Goal: Transaction & Acquisition: Purchase product/service

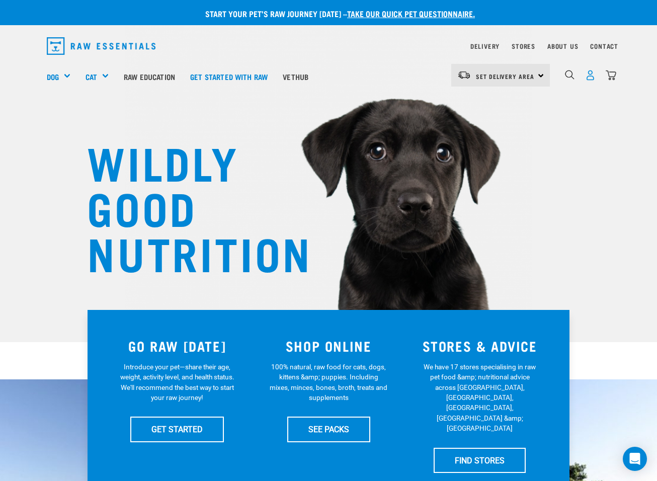
click at [589, 73] on img "dropdown navigation" at bounding box center [590, 75] width 11 height 11
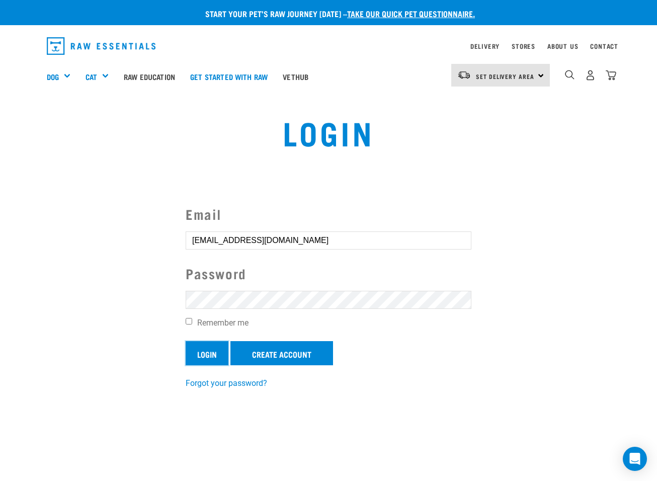
click at [219, 352] on input "Login" at bounding box center [207, 353] width 43 height 24
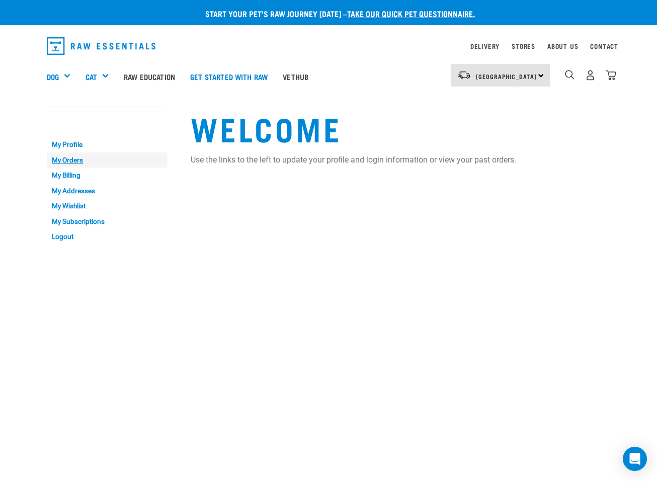
click at [61, 159] on link "My Orders" at bounding box center [107, 161] width 121 height 16
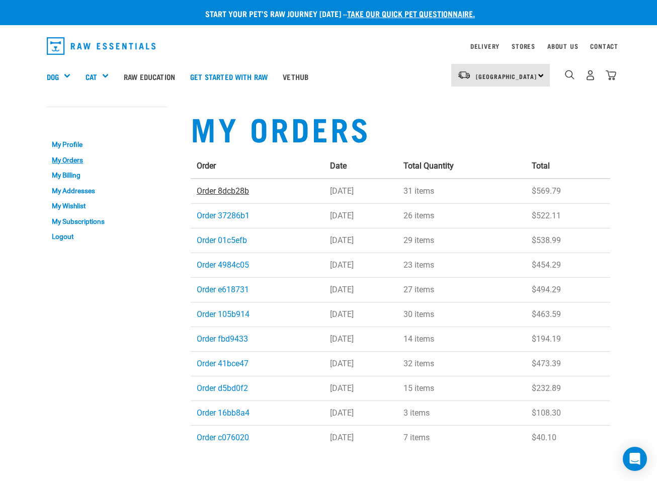
click at [219, 188] on link "Order 8dcb28b" at bounding box center [223, 191] width 52 height 10
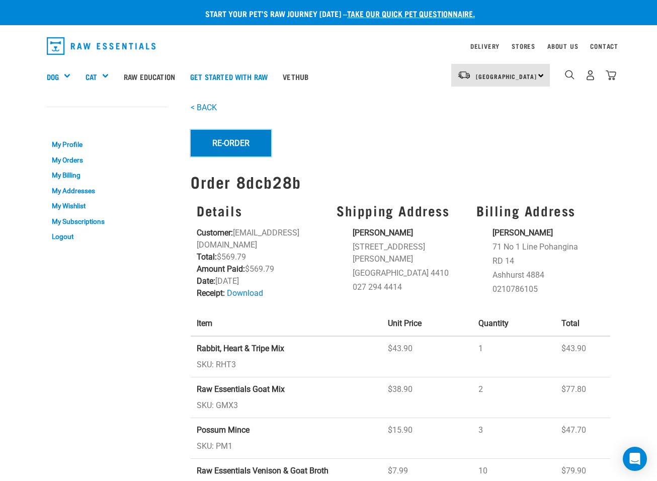
click at [247, 143] on button "Re-Order" at bounding box center [231, 143] width 81 height 26
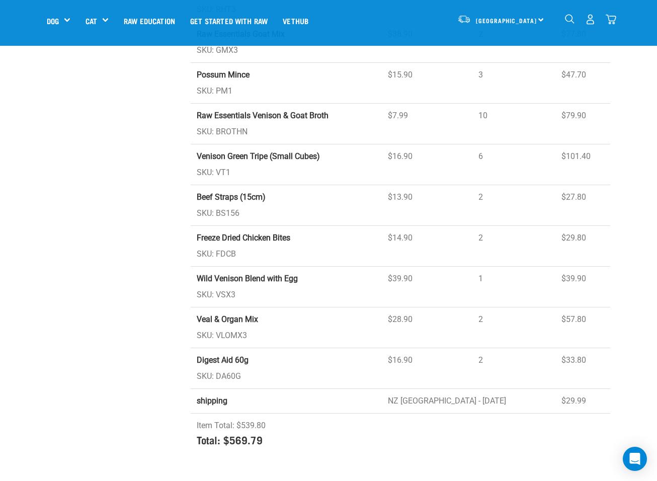
scroll to position [283, 0]
click at [292, 322] on td "Veal & Organ Mix SKU: VLOMX3" at bounding box center [286, 328] width 191 height 41
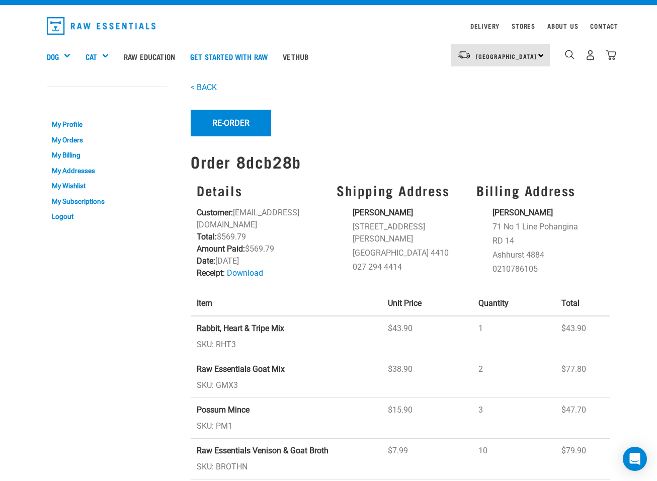
scroll to position [20, 0]
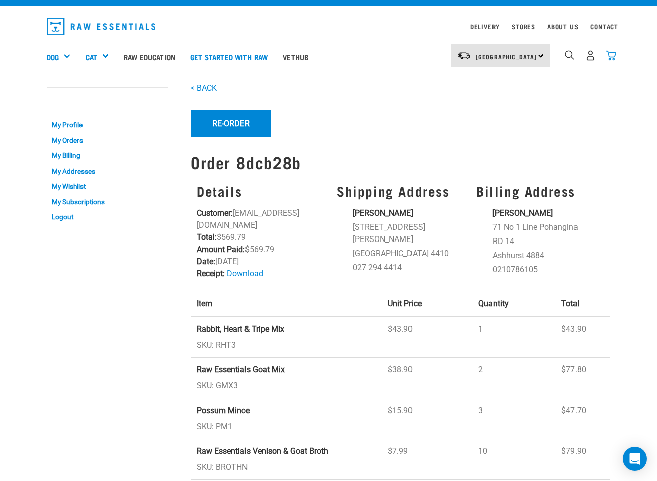
click at [614, 51] on img "dropdown navigation" at bounding box center [611, 55] width 11 height 11
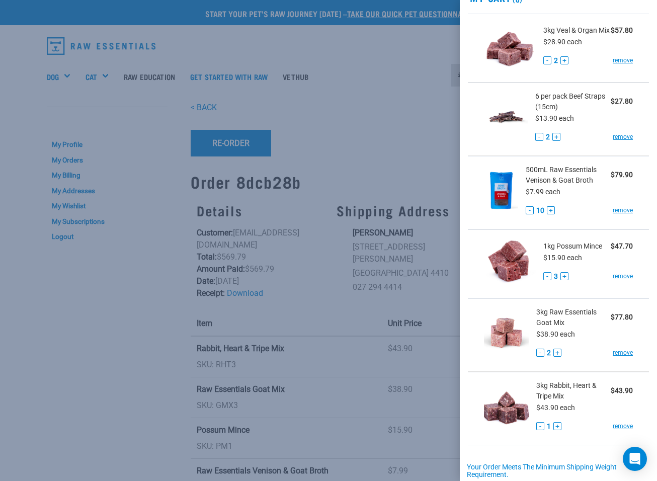
scroll to position [46, 0]
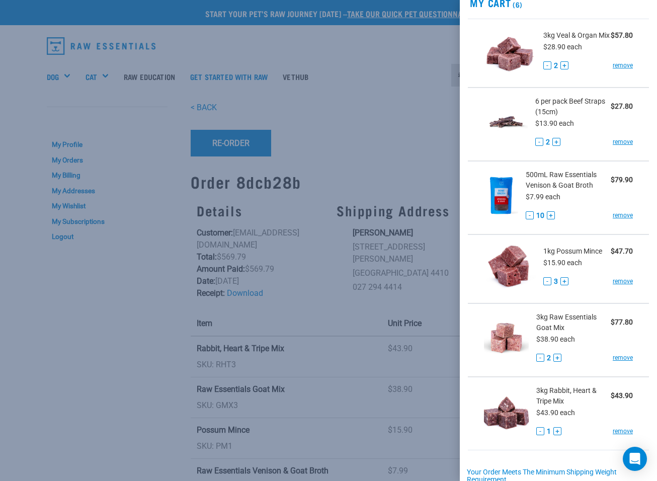
click at [383, 85] on div at bounding box center [328, 240] width 657 height 481
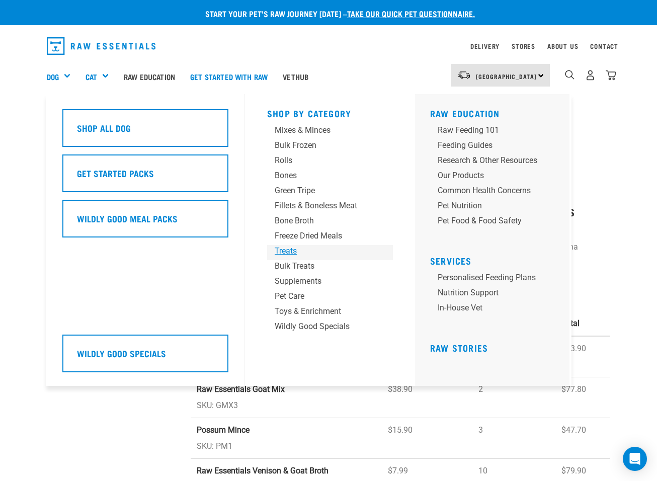
click at [288, 249] on div "Treats" at bounding box center [322, 251] width 94 height 12
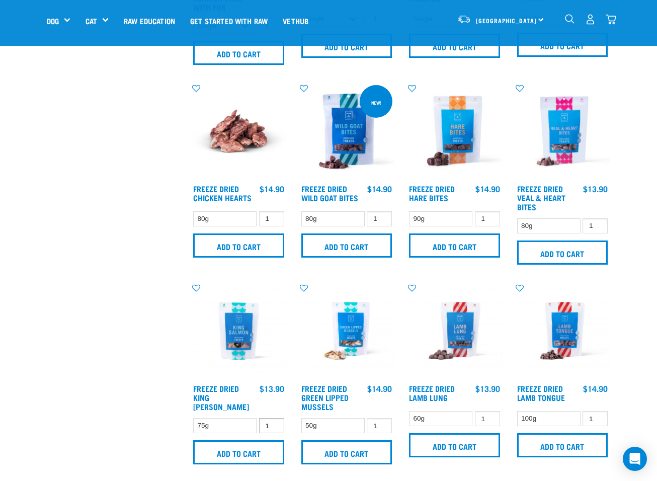
scroll to position [1160, 0]
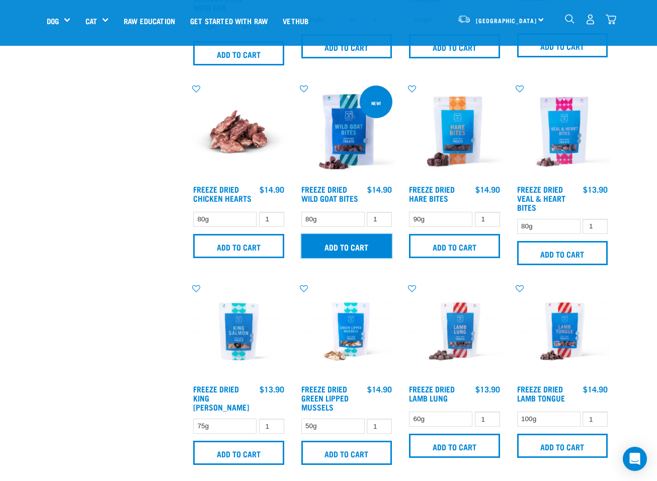
click at [345, 242] on input "Add to cart" at bounding box center [346, 246] width 91 height 24
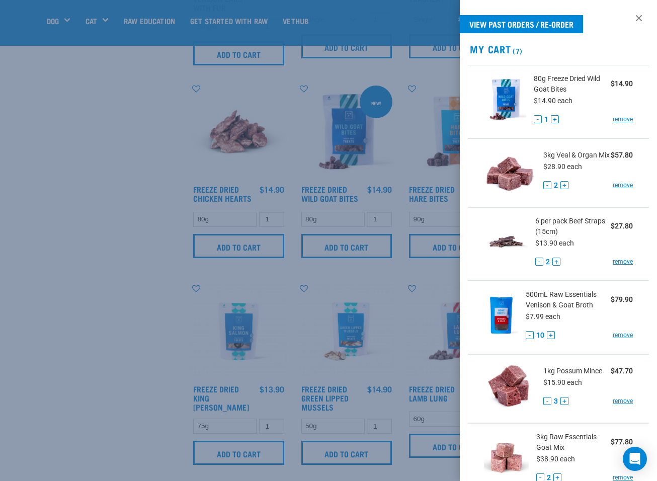
click at [108, 232] on div at bounding box center [328, 240] width 657 height 481
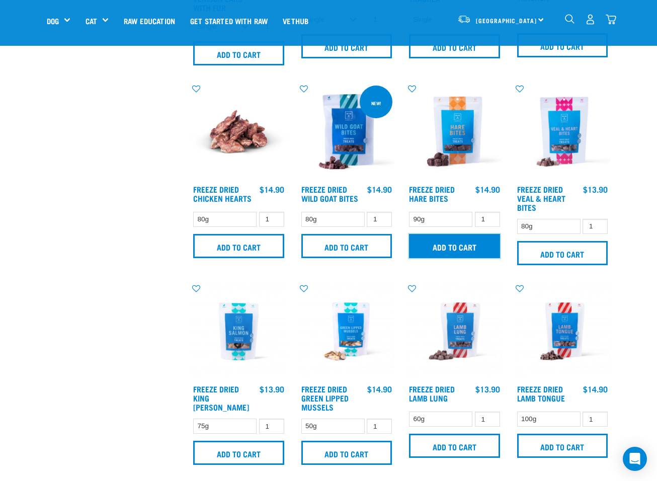
click at [450, 247] on input "Add to cart" at bounding box center [454, 246] width 91 height 24
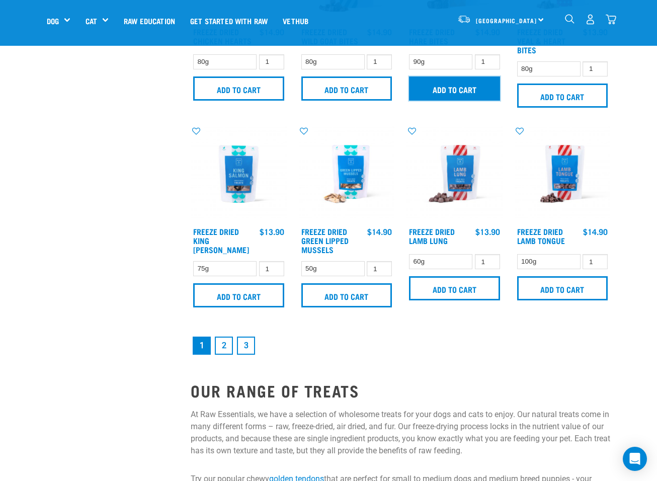
scroll to position [1318, 0]
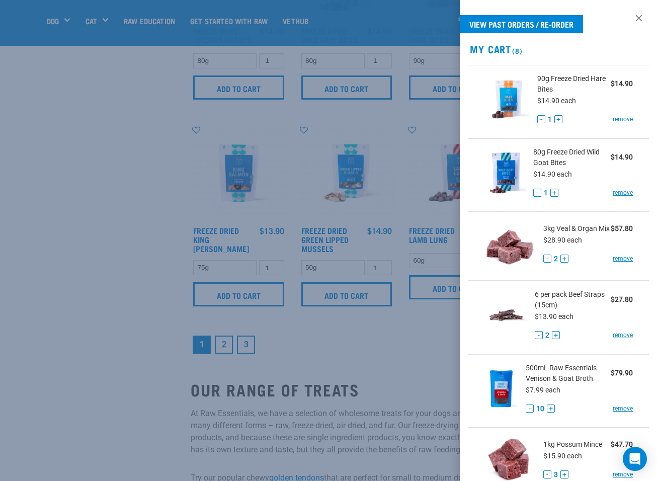
click at [225, 340] on div at bounding box center [328, 240] width 657 height 481
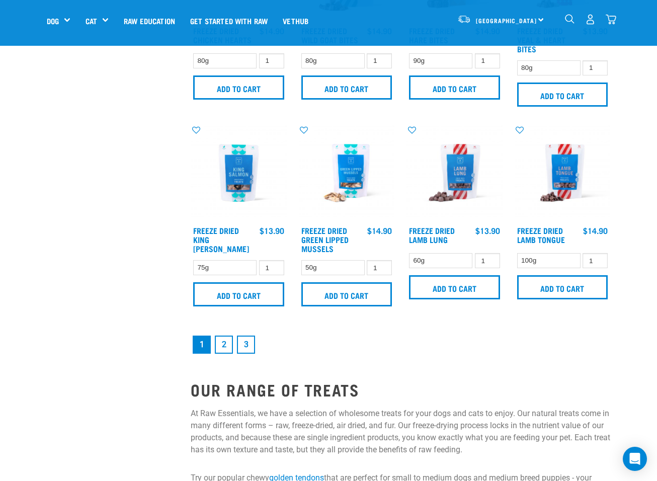
click at [226, 341] on link "2" at bounding box center [224, 345] width 18 height 18
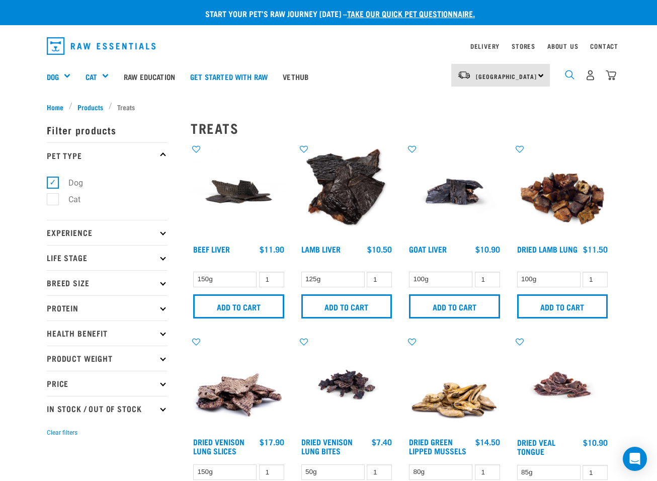
click at [570, 70] on img "dropdown navigation" at bounding box center [570, 75] width 10 height 10
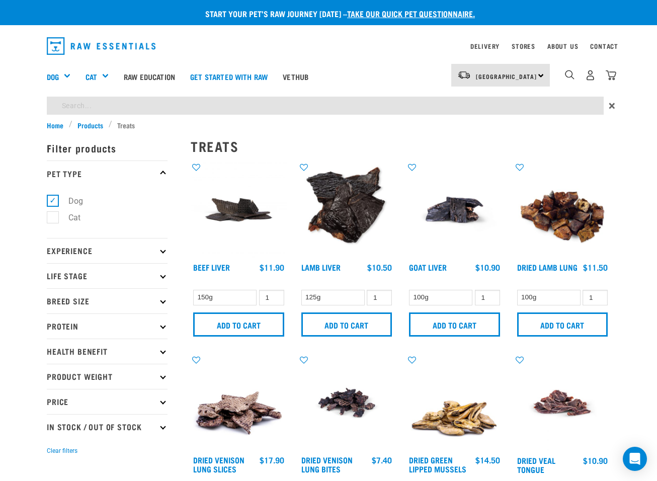
click at [240, 109] on input "search" at bounding box center [325, 106] width 557 height 18
type input "tripe"
click at [150, 107] on input "tripe" at bounding box center [325, 106] width 557 height 18
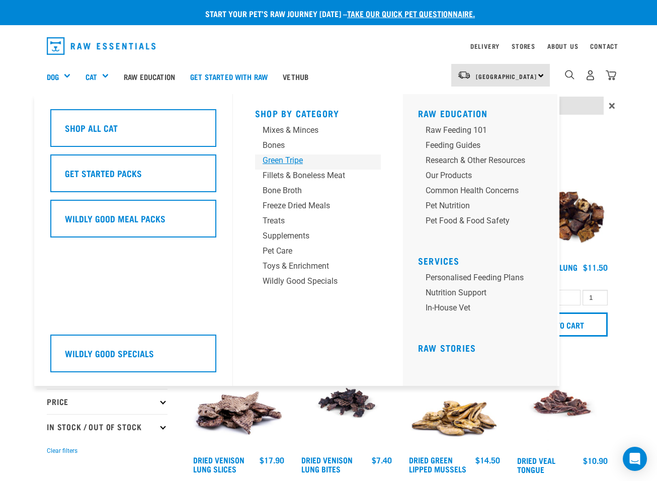
click at [275, 155] on div "Green Tripe" at bounding box center [310, 161] width 94 height 12
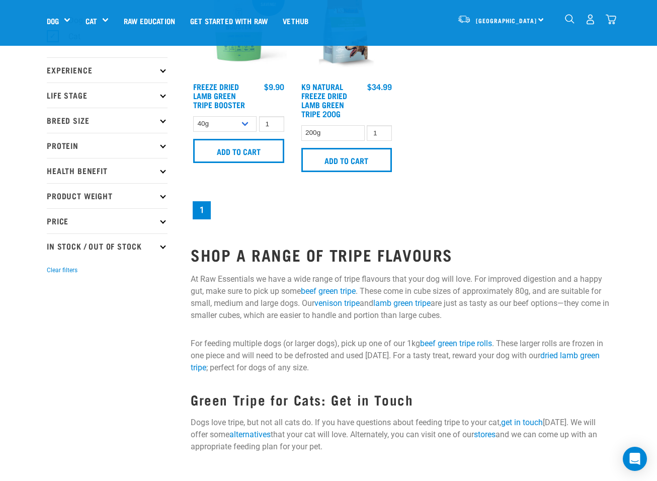
scroll to position [92, 0]
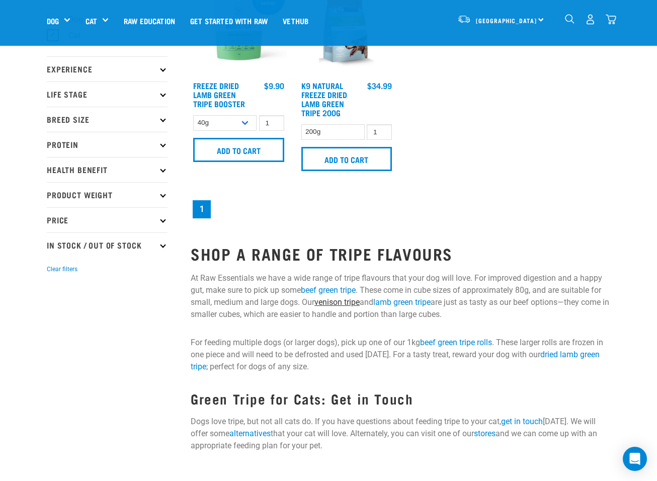
click at [341, 297] on link "venison tripe" at bounding box center [337, 302] width 45 height 10
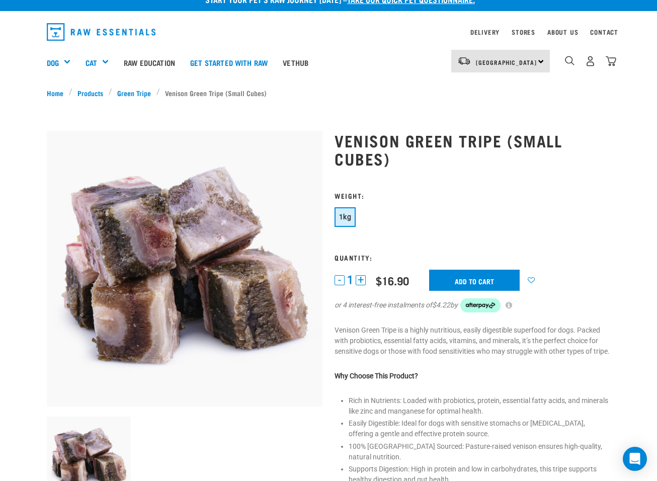
scroll to position [17, 0]
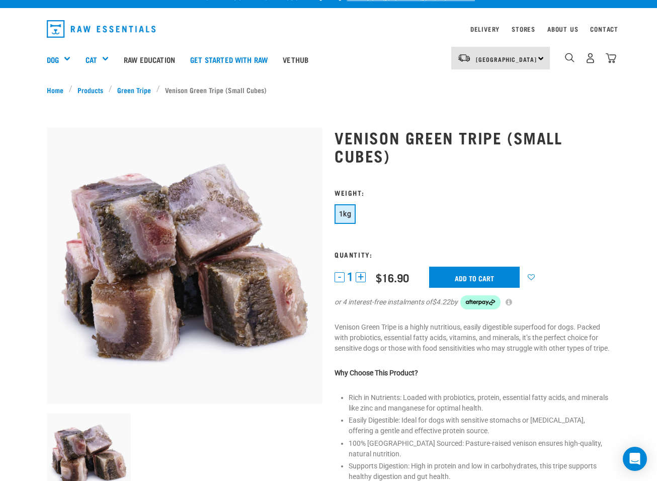
click at [362, 276] on button "+" at bounding box center [361, 277] width 10 height 10
click at [479, 275] on input "Add to cart" at bounding box center [474, 277] width 91 height 21
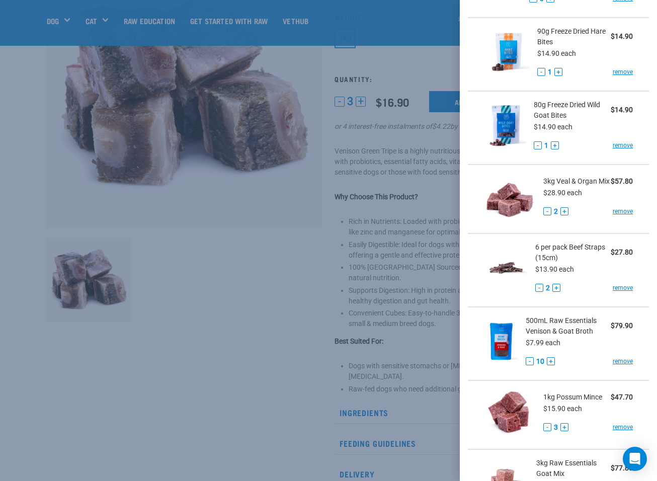
scroll to position [120, 0]
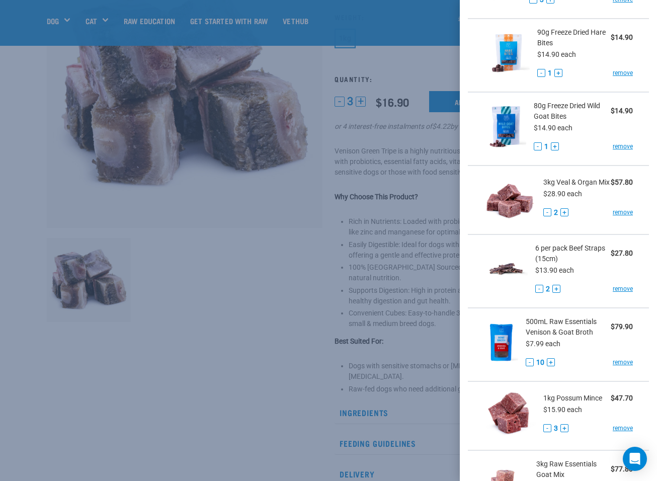
click at [566, 212] on button "+" at bounding box center [565, 212] width 8 height 8
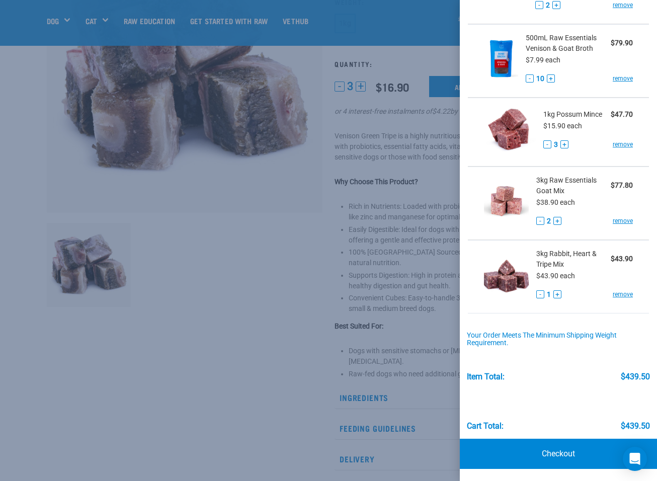
scroll to position [153, 0]
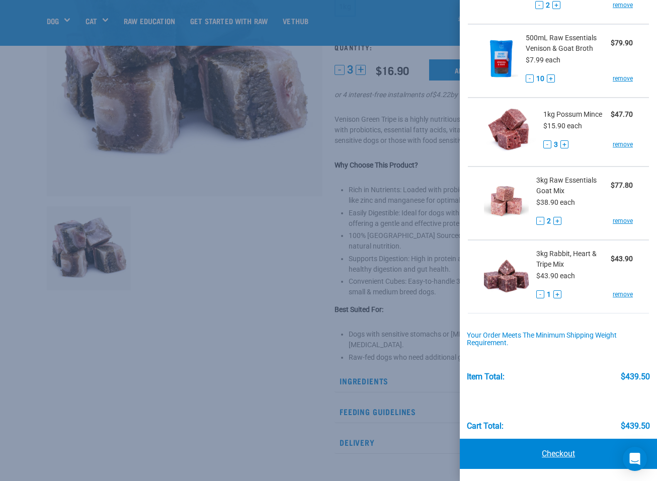
click at [557, 451] on link "Checkout" at bounding box center [558, 454] width 197 height 30
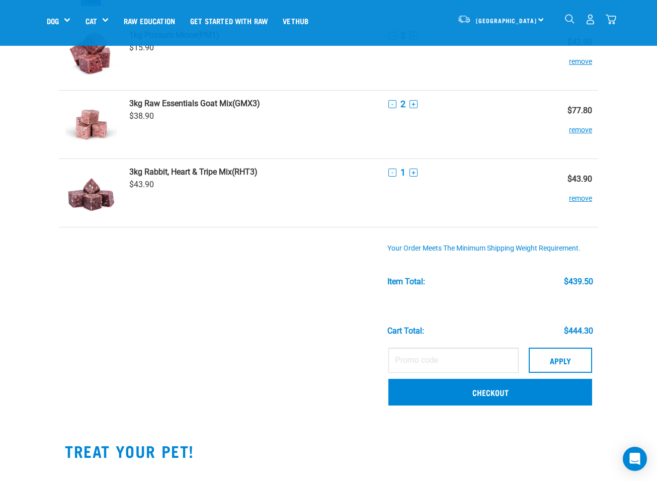
scroll to position [478, 0]
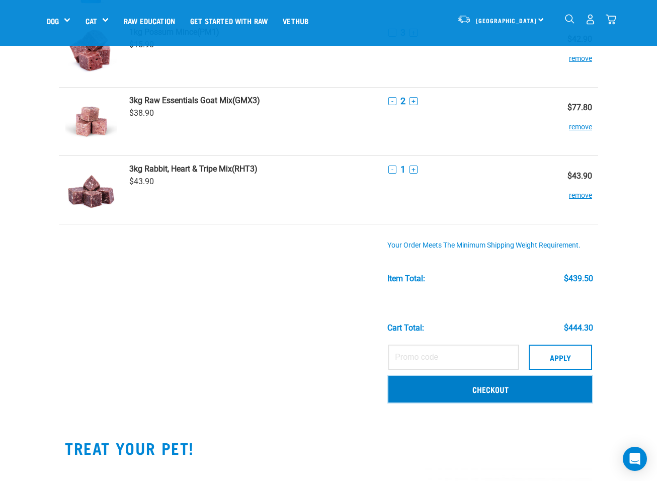
click at [493, 387] on link "Checkout" at bounding box center [491, 389] width 204 height 26
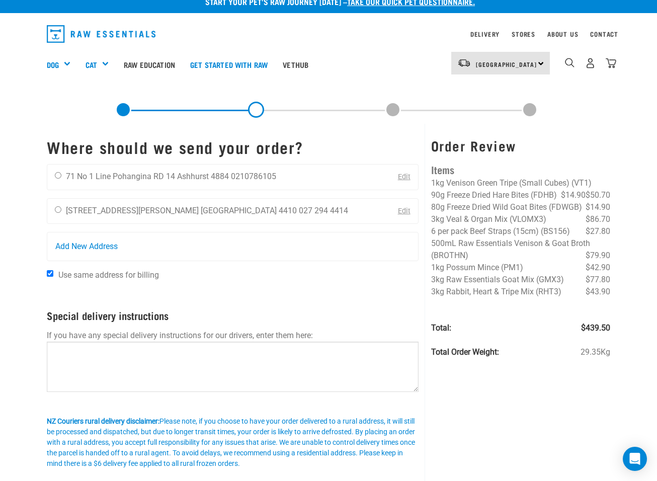
scroll to position [12, 0]
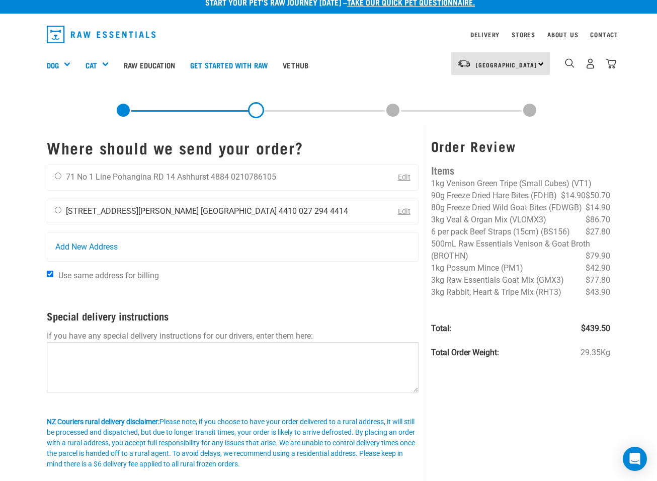
click at [148, 212] on li "[STREET_ADDRESS][PERSON_NAME]" at bounding box center [132, 211] width 133 height 10
click at [59, 209] on input "radio" at bounding box center [58, 210] width 7 height 7
radio input "true"
click at [50, 273] on input "Use same address for billing" at bounding box center [50, 274] width 7 height 7
checkbox input "false"
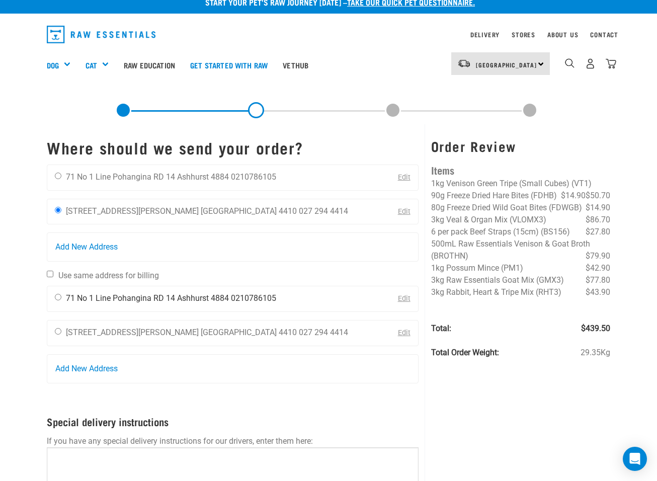
click at [57, 296] on input "radio" at bounding box center [58, 297] width 7 height 7
radio input "true"
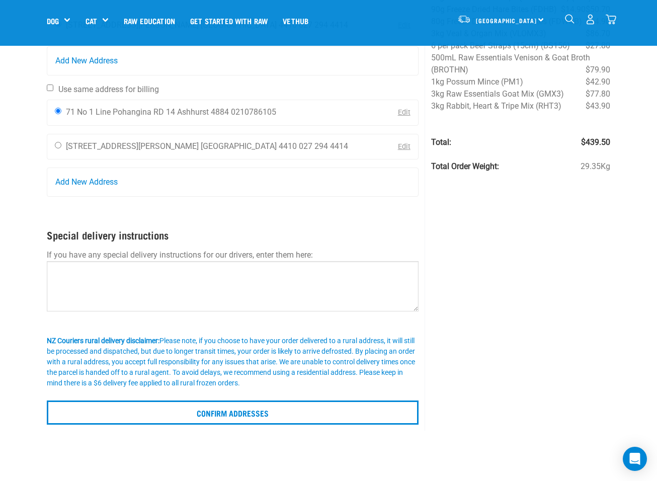
scroll to position [133, 0]
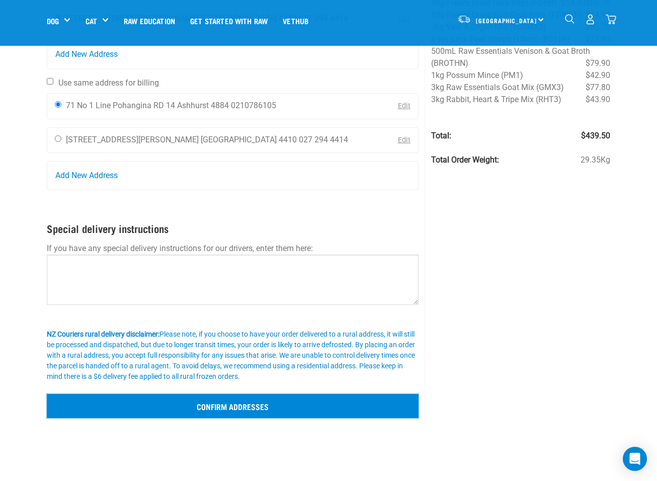
click at [260, 404] on input "Confirm addresses" at bounding box center [233, 406] width 372 height 24
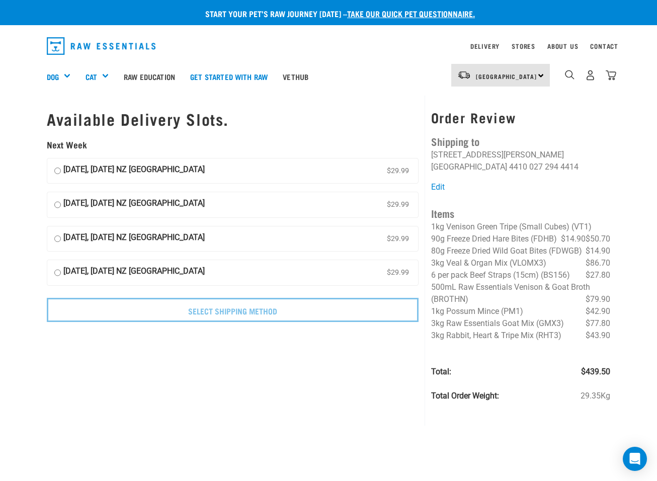
click at [57, 170] on input "14 October, Tuesday NZ Couriers North Island $29.99" at bounding box center [57, 171] width 7 height 15
radio input "true"
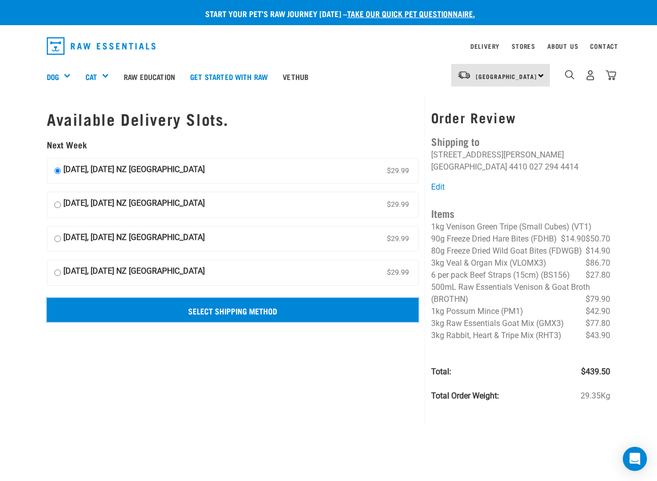
click at [220, 308] on input "Select Shipping Method" at bounding box center [233, 310] width 372 height 24
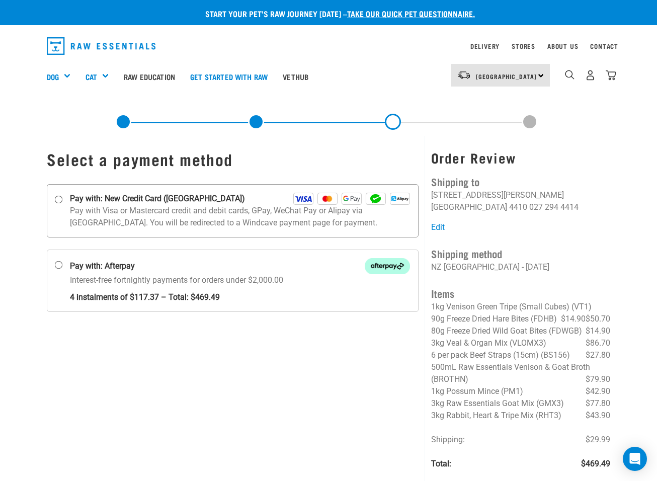
click at [57, 198] on input "Pay with: New Credit Card ([GEOGRAPHIC_DATA])" at bounding box center [59, 199] width 8 height 8
radio input "true"
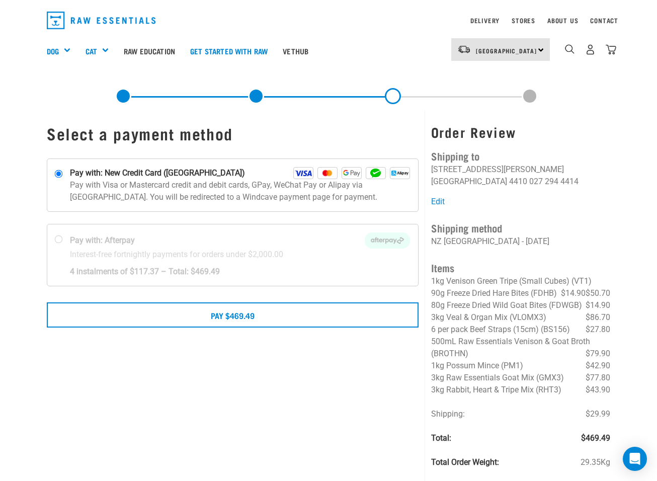
scroll to position [26, 0]
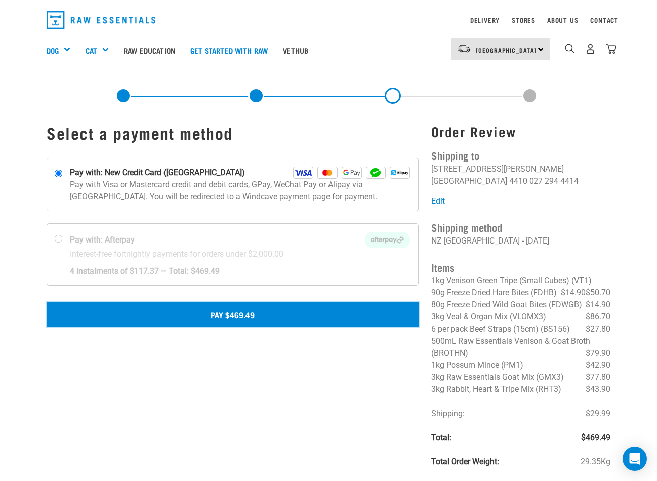
click at [243, 313] on button "Pay $469.49" at bounding box center [233, 314] width 372 height 25
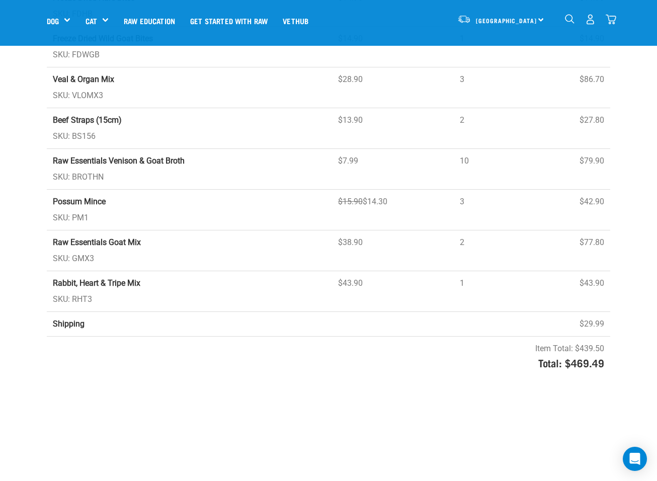
scroll to position [285, 0]
